Goal: Obtain resource: Download file/media

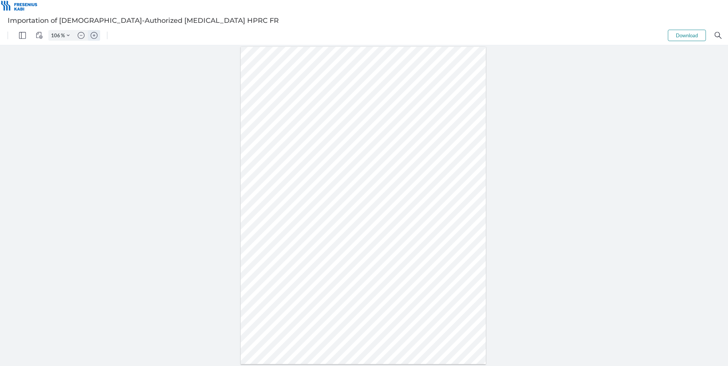
click at [92, 34] on img "Zoom in" at bounding box center [94, 35] width 7 height 7
click at [92, 33] on img "Zoom in" at bounding box center [94, 35] width 7 height 7
type input "206"
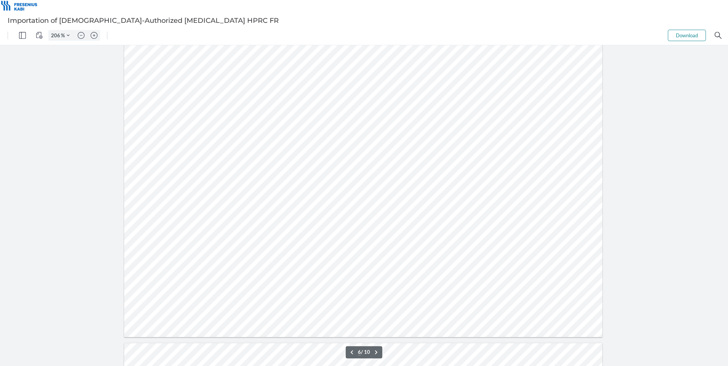
type input "7"
click at [93, 37] on img "Zoom in" at bounding box center [94, 35] width 7 height 7
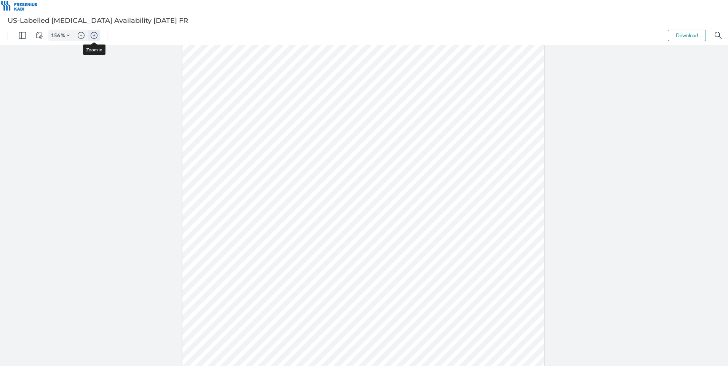
type input "206"
drag, startPoint x: 294, startPoint y: 278, endPoint x: 315, endPoint y: 278, distance: 21.7
click at [315, 278] on div at bounding box center [363, 177] width 479 height 620
click at [93, 85] on div at bounding box center [364, 205] width 728 height 321
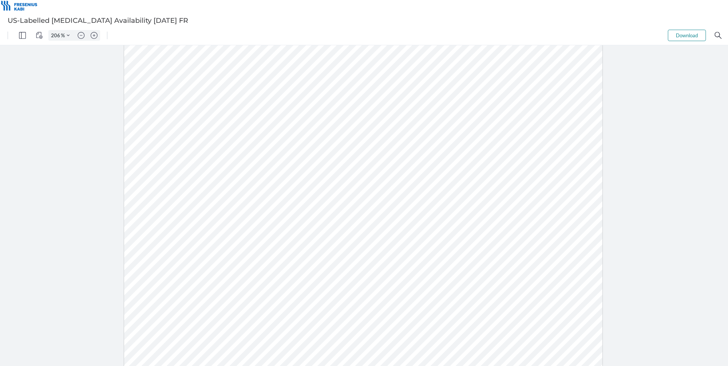
scroll to position [219, 0]
drag, startPoint x: 292, startPoint y: 242, endPoint x: 313, endPoint y: 241, distance: 21.7
click at [313, 241] on div at bounding box center [363, 139] width 479 height 620
click at [93, 52] on img "Zoom in" at bounding box center [364, 222] width 728 height 341
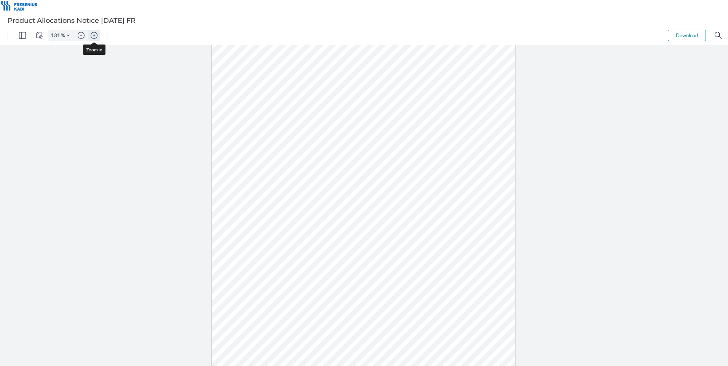
type input "156"
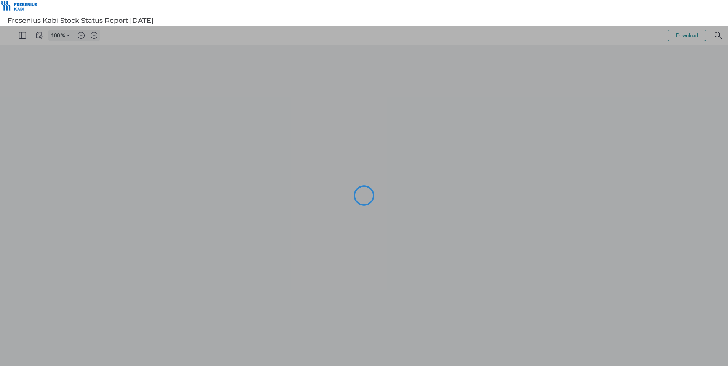
type input "93"
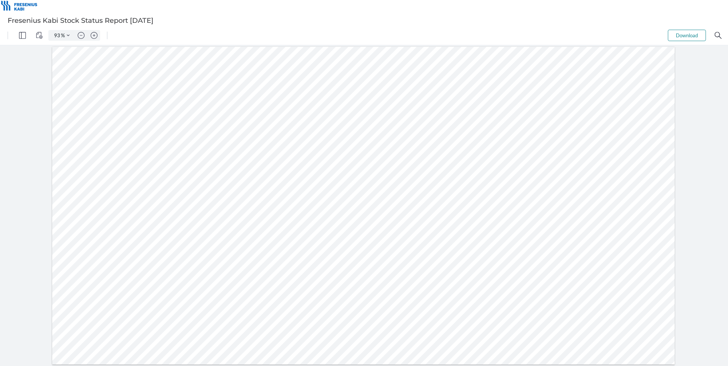
click at [689, 32] on button "Download" at bounding box center [687, 35] width 38 height 11
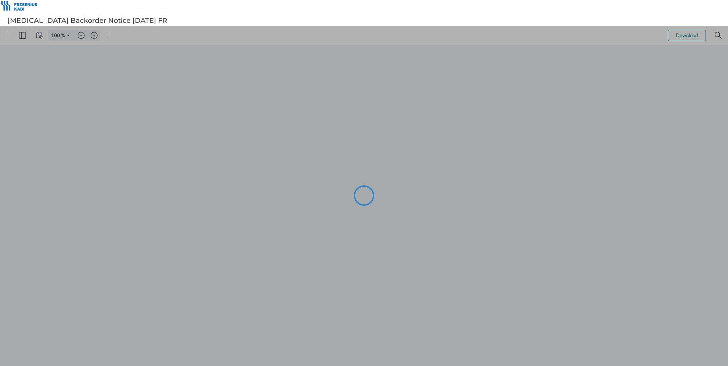
type input "106"
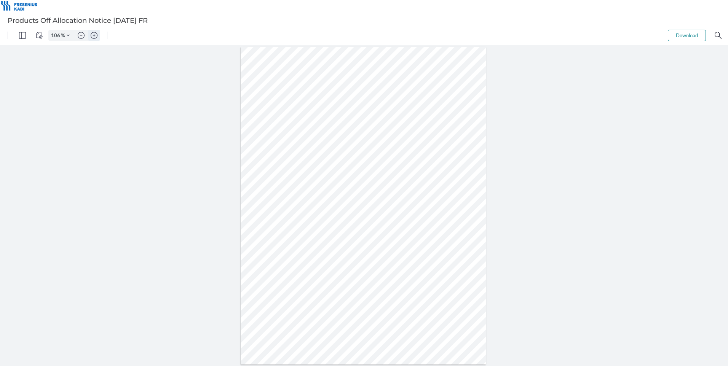
click at [95, 34] on img "Zoom in" at bounding box center [94, 35] width 7 height 7
type input "156"
drag, startPoint x: 197, startPoint y: 118, endPoint x: 208, endPoint y: 115, distance: 11.5
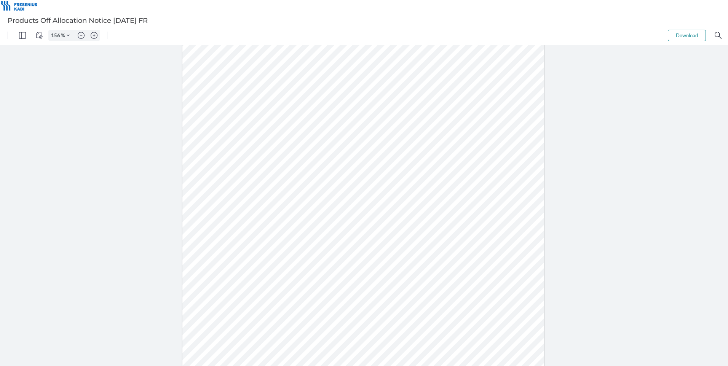
click at [197, 118] on div at bounding box center [363, 210] width 362 height 469
click at [91, 34] on img "Zoom in" at bounding box center [94, 35] width 7 height 7
type input "156"
